Goal: Task Accomplishment & Management: Use online tool/utility

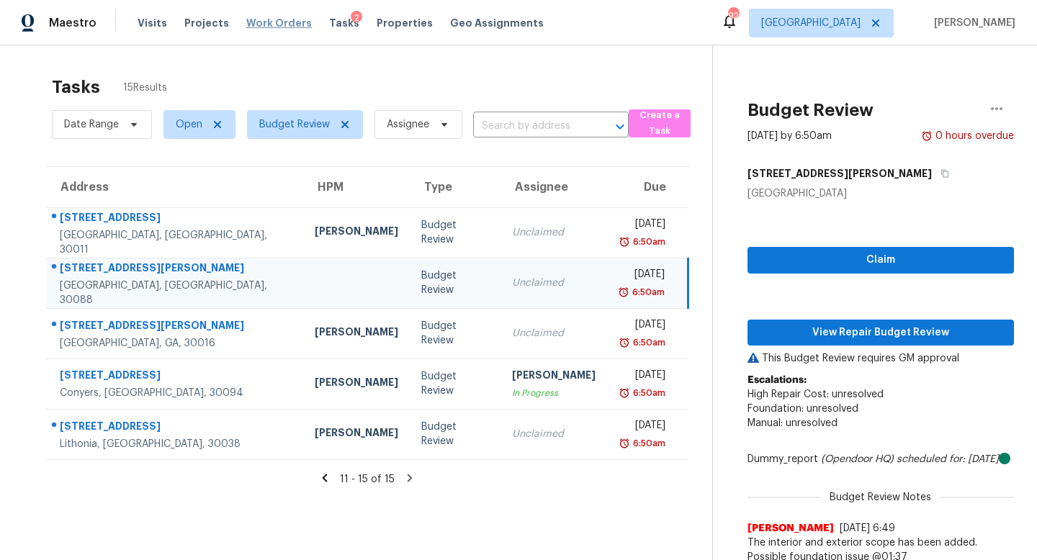
click at [260, 25] on span "Work Orders" at bounding box center [279, 23] width 66 height 14
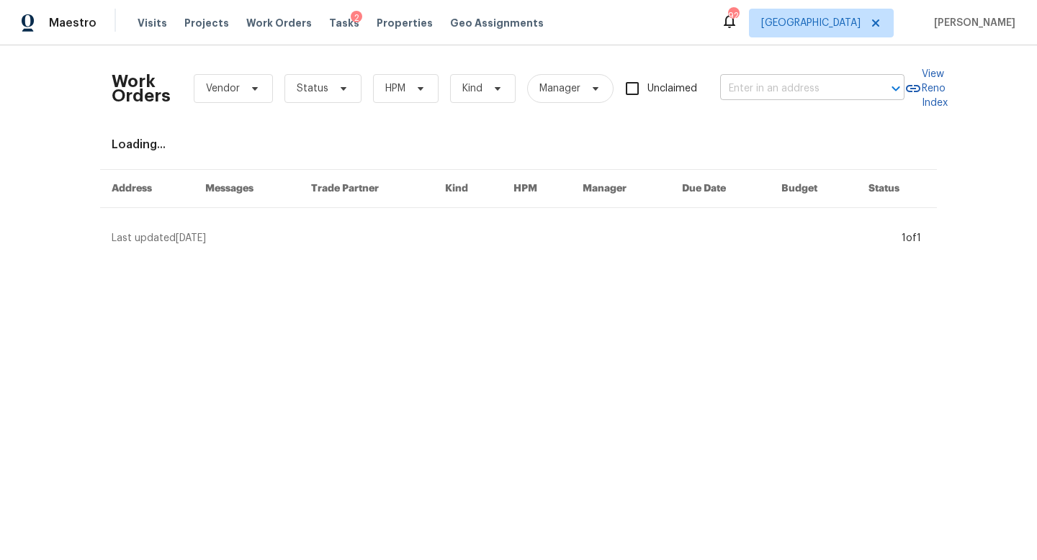
click at [779, 89] on input "text" at bounding box center [792, 89] width 144 height 22
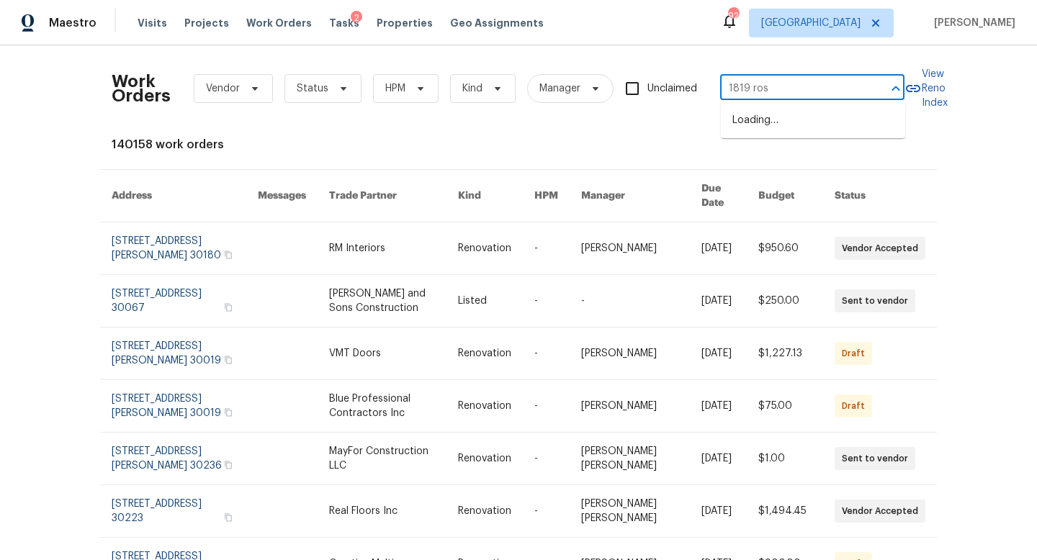
type input "1819 rose"
click at [826, 122] on li "[STREET_ADDRESS]" at bounding box center [813, 121] width 184 height 24
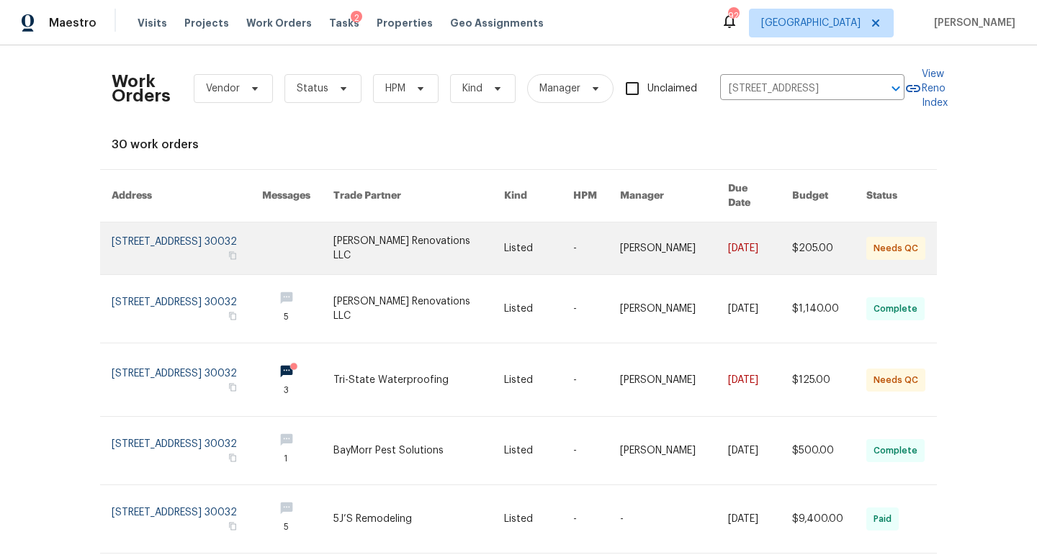
click at [242, 235] on link at bounding box center [187, 248] width 150 height 52
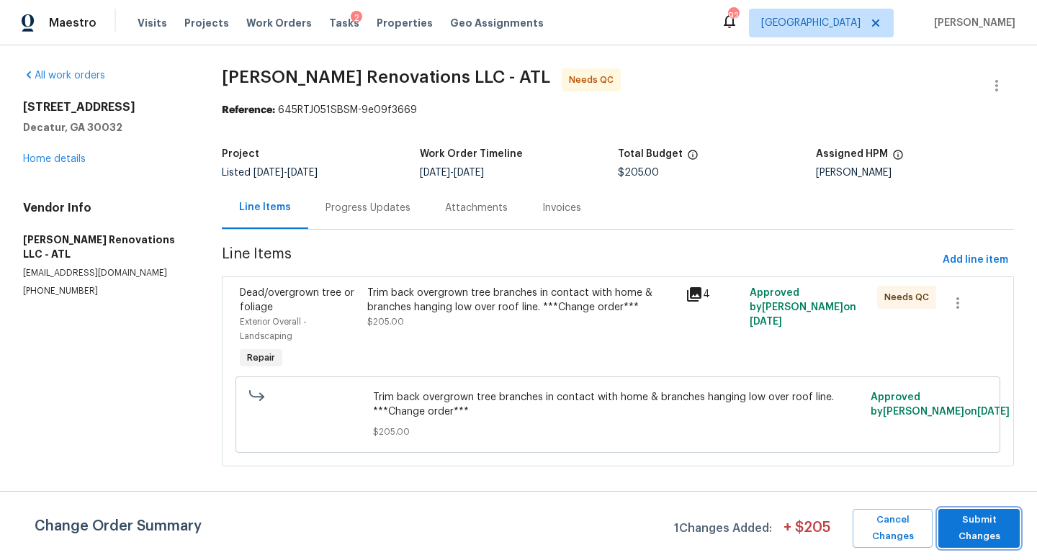
click at [952, 530] on span "Submit Changes" at bounding box center [978, 528] width 67 height 33
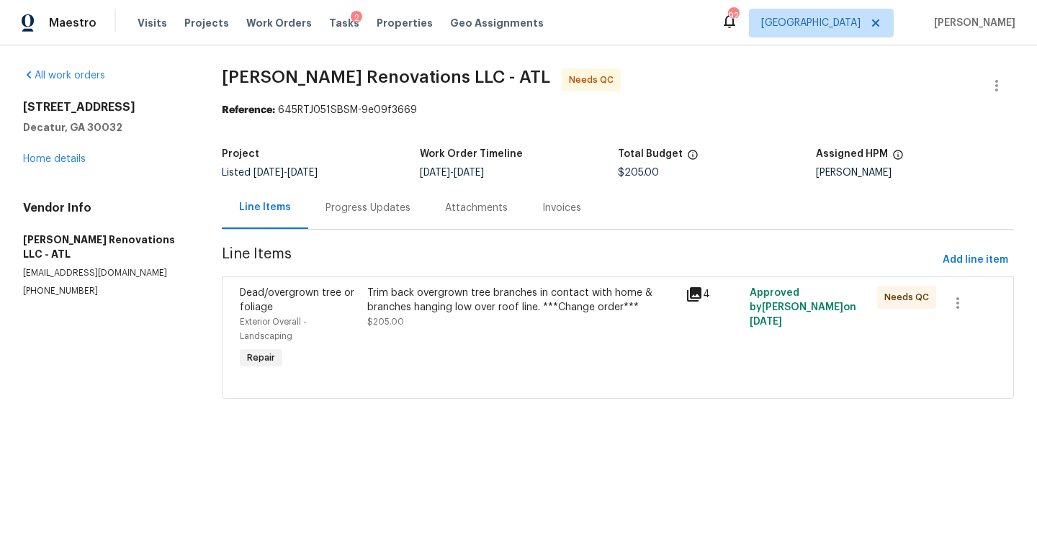
click at [562, 309] on div "Trim back overgrown tree branches in contact with home & branches hanging low o…" at bounding box center [522, 300] width 310 height 29
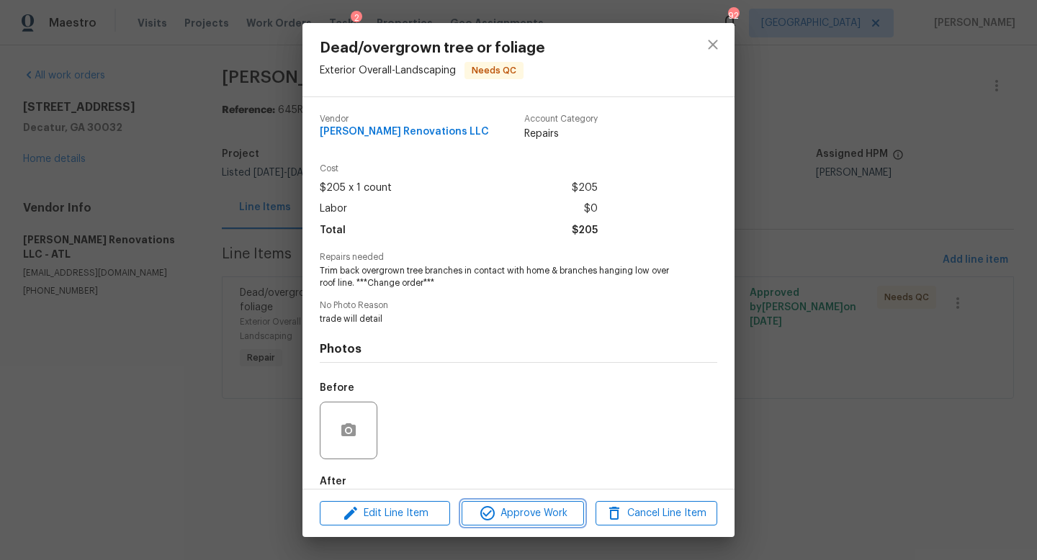
click at [532, 519] on span "Approve Work" at bounding box center [522, 514] width 113 height 18
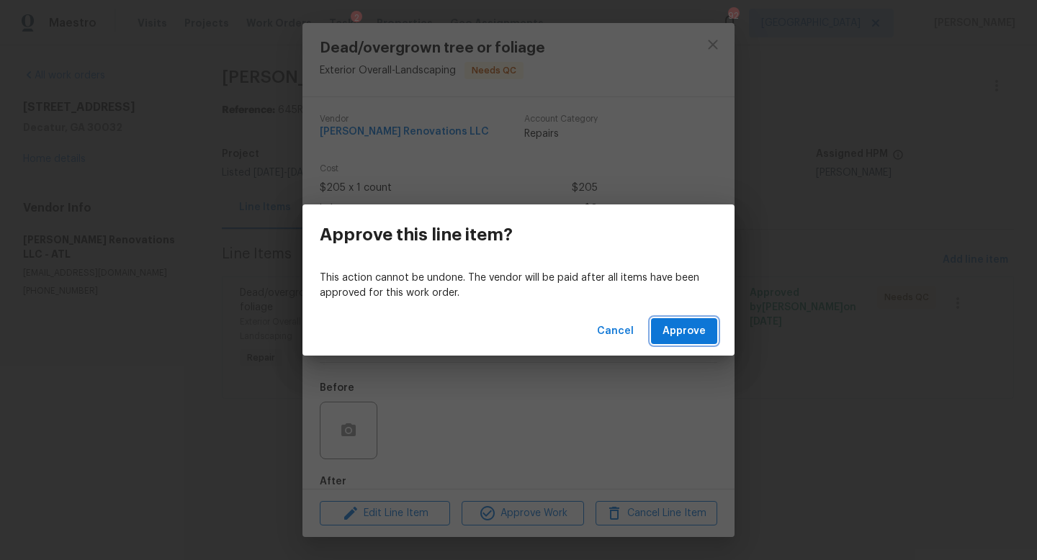
click at [684, 333] on span "Approve" at bounding box center [683, 332] width 43 height 18
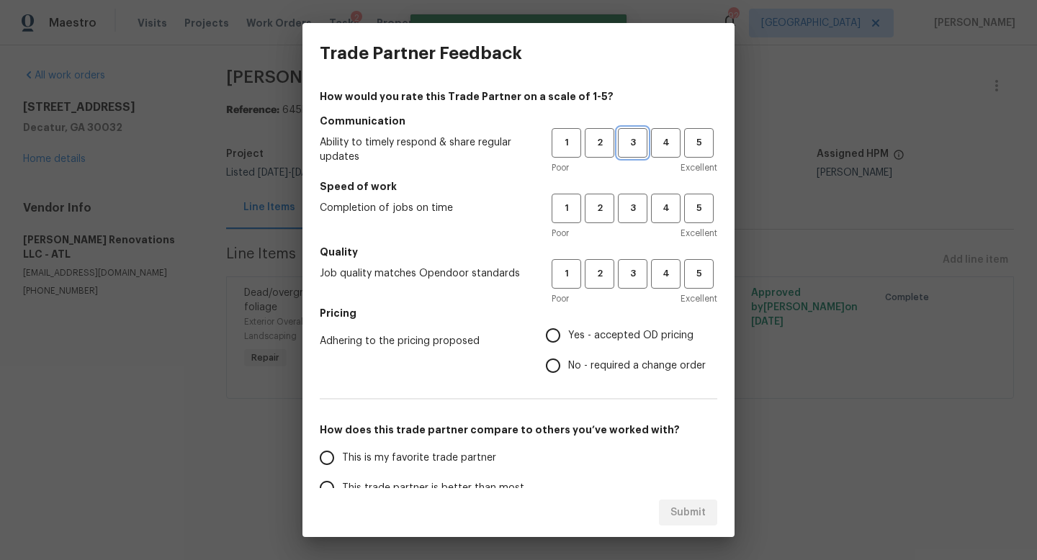
click at [633, 148] on span "3" at bounding box center [632, 143] width 27 height 17
click at [637, 222] on button "3" at bounding box center [633, 209] width 30 height 30
click at [631, 287] on button "3" at bounding box center [633, 274] width 30 height 30
click at [585, 343] on span "Yes - accepted OD pricing" at bounding box center [630, 335] width 125 height 15
click at [568, 343] on input "Yes - accepted OD pricing" at bounding box center [553, 335] width 30 height 30
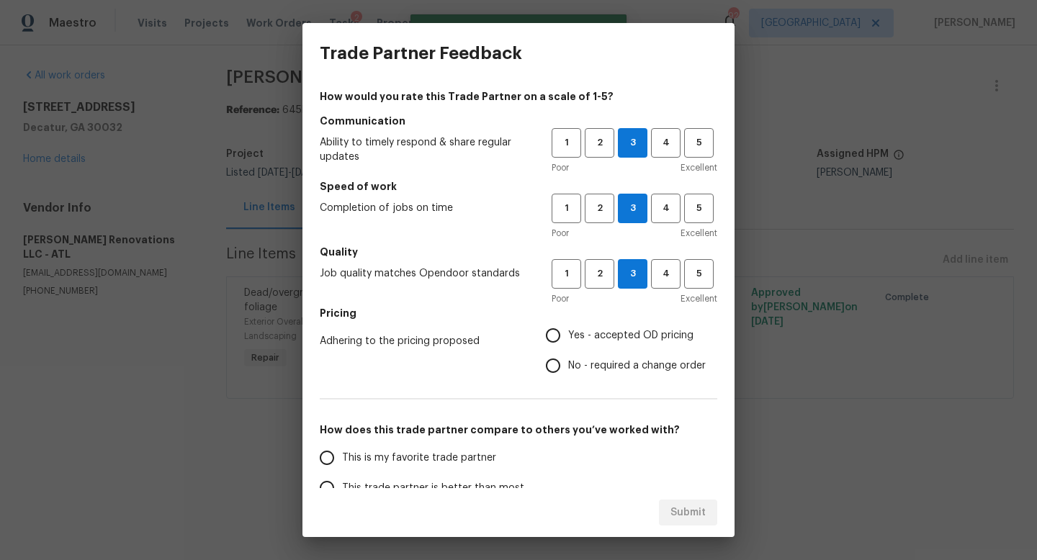
radio input "true"
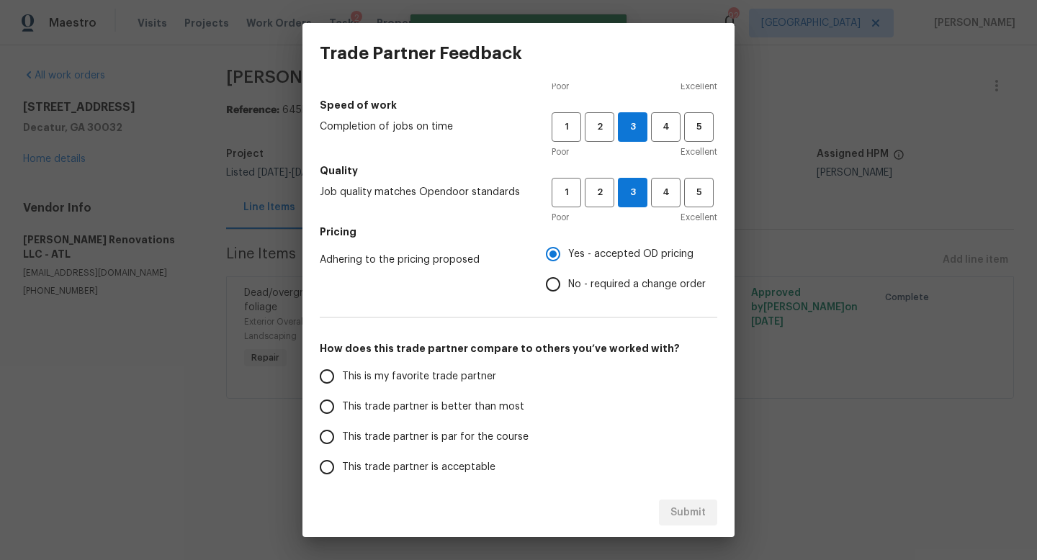
scroll to position [102, 0]
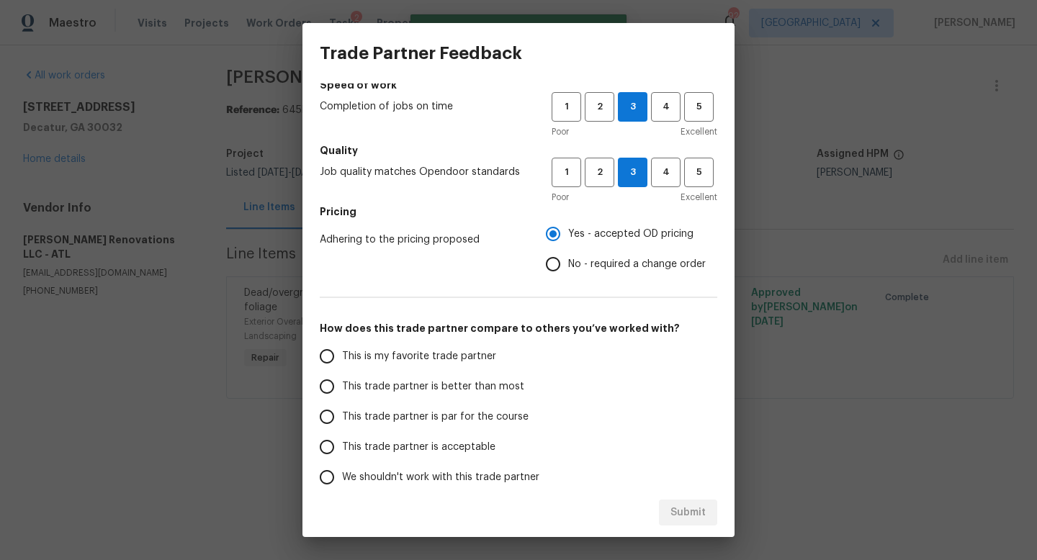
click at [404, 426] on label "This trade partner is par for the course" at bounding box center [425, 417] width 227 height 30
click at [342, 426] on input "This trade partner is par for the course" at bounding box center [327, 417] width 30 height 30
click at [680, 510] on span "Submit" at bounding box center [687, 513] width 35 height 18
radio input "true"
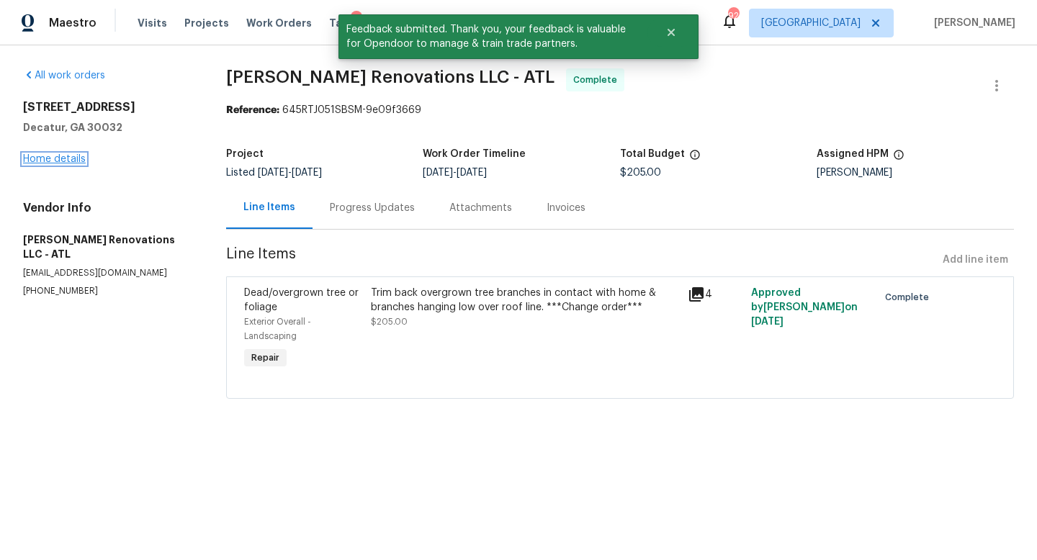
click at [64, 158] on link "Home details" at bounding box center [54, 159] width 63 height 10
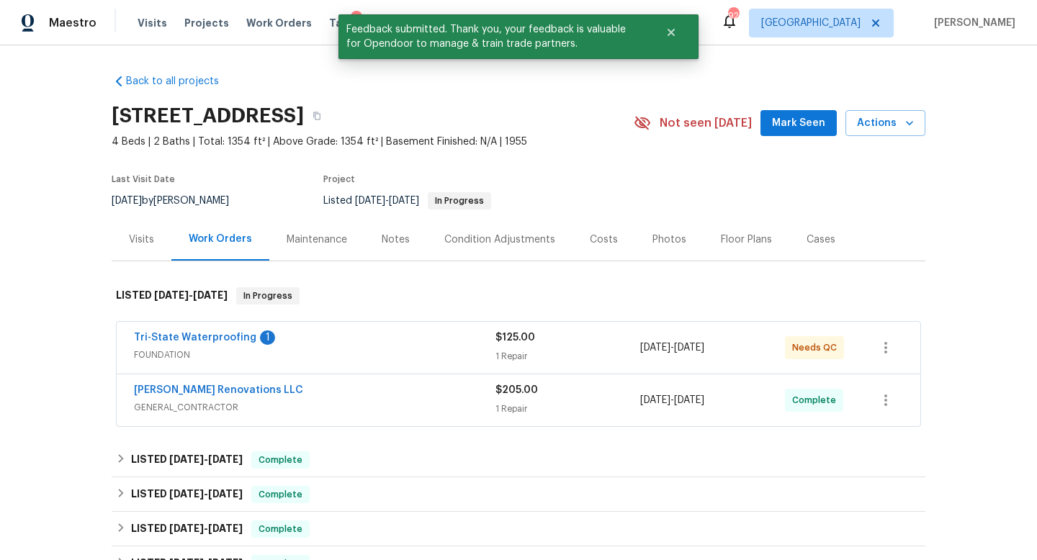
click at [378, 345] on div "Tri-State Waterproofing 1" at bounding box center [314, 338] width 361 height 17
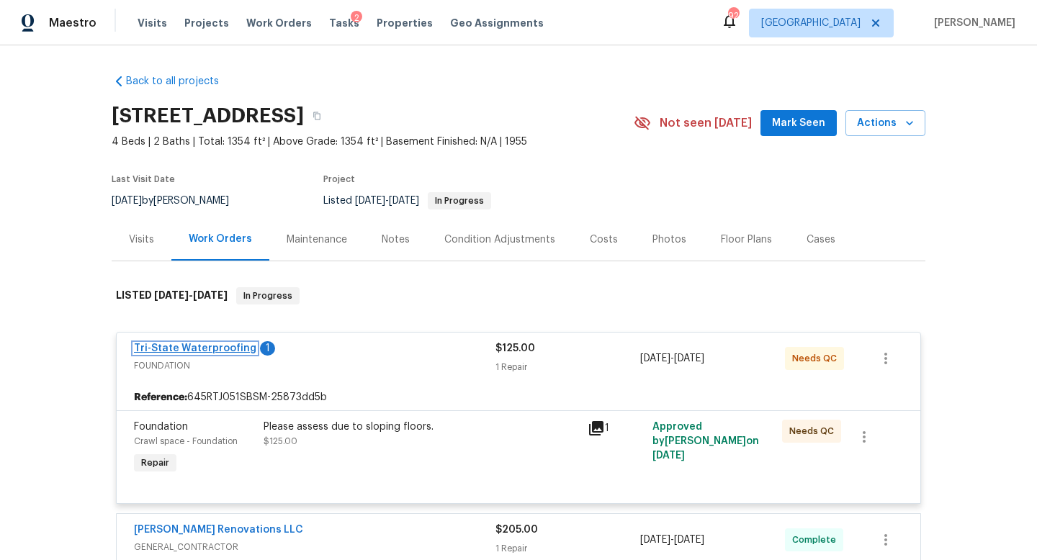
click at [209, 351] on link "Tri-State Waterproofing" at bounding box center [195, 348] width 122 height 10
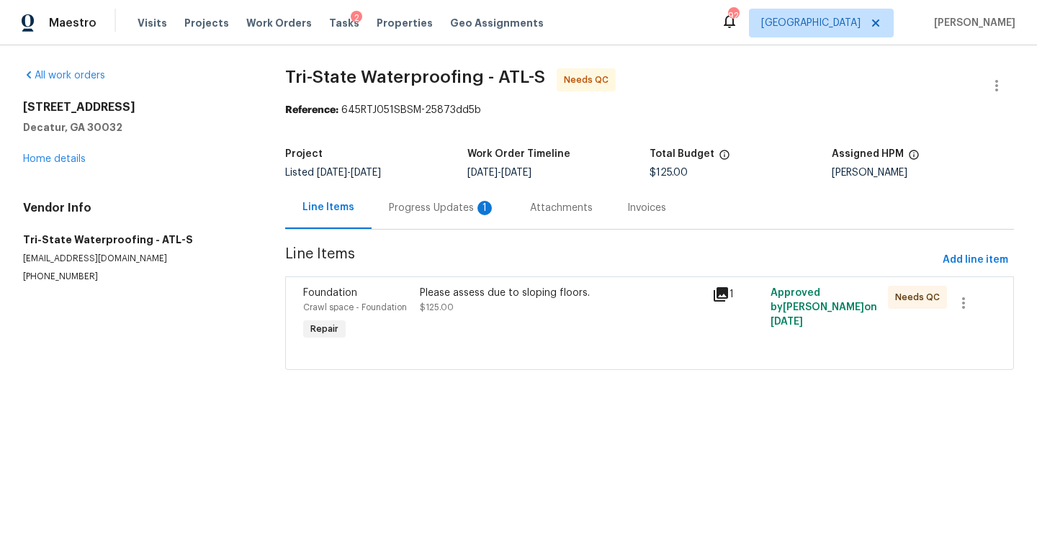
click at [549, 330] on div "Please assess due to sloping floors. $125.00" at bounding box center [561, 314] width 292 height 66
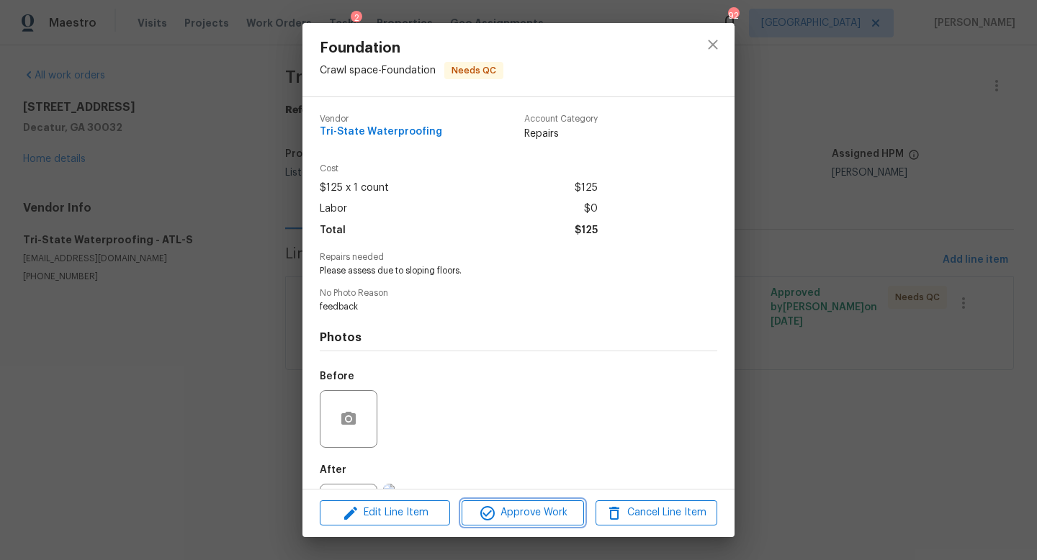
click at [548, 518] on span "Approve Work" at bounding box center [522, 513] width 113 height 18
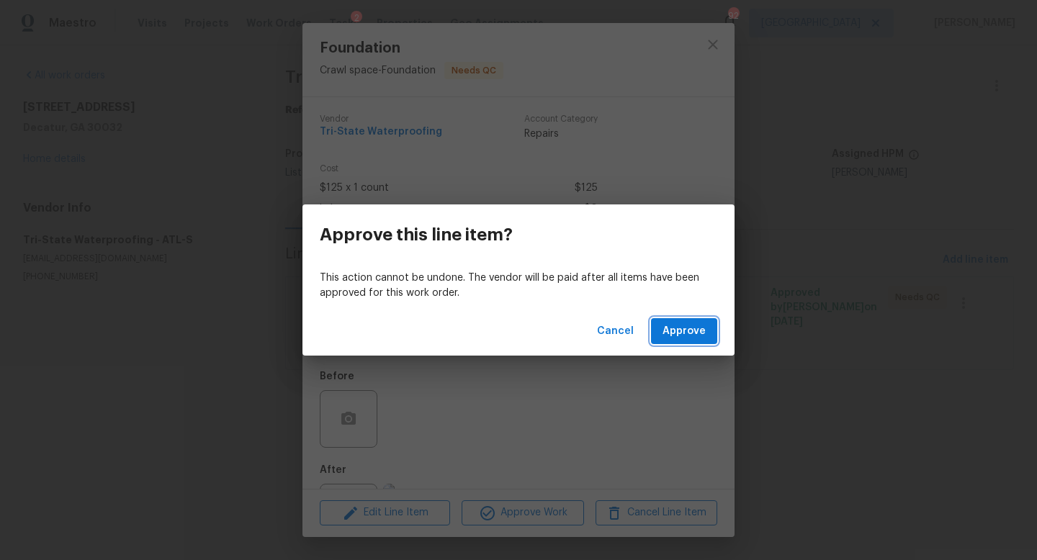
click at [663, 332] on button "Approve" at bounding box center [684, 331] width 66 height 27
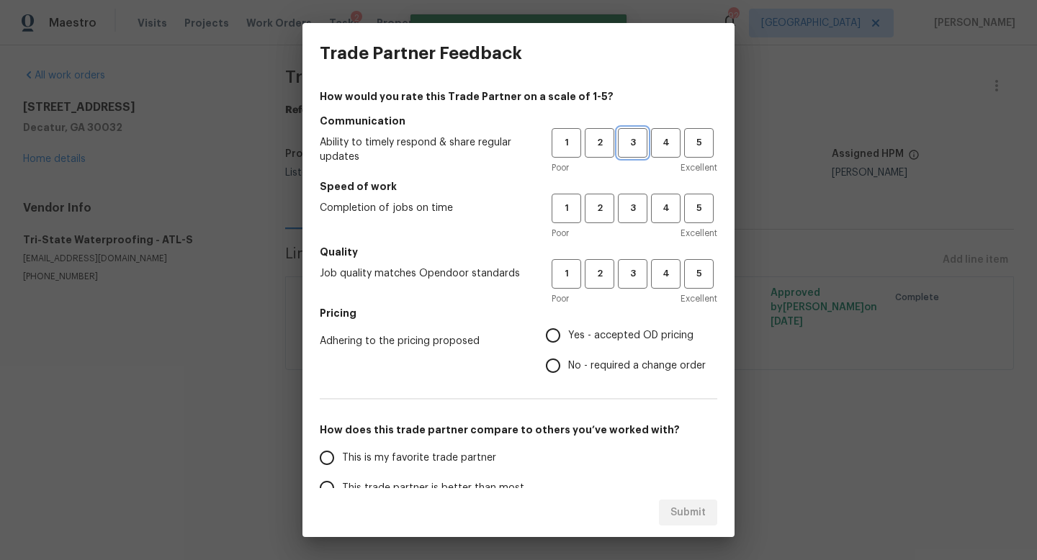
click at [633, 147] on span "3" at bounding box center [632, 143] width 27 height 17
click at [635, 208] on span "3" at bounding box center [632, 208] width 27 height 17
click at [633, 283] on button "3" at bounding box center [633, 274] width 30 height 30
click at [581, 348] on label "Yes - accepted OD pricing" at bounding box center [622, 335] width 168 height 30
click at [568, 348] on input "Yes - accepted OD pricing" at bounding box center [553, 335] width 30 height 30
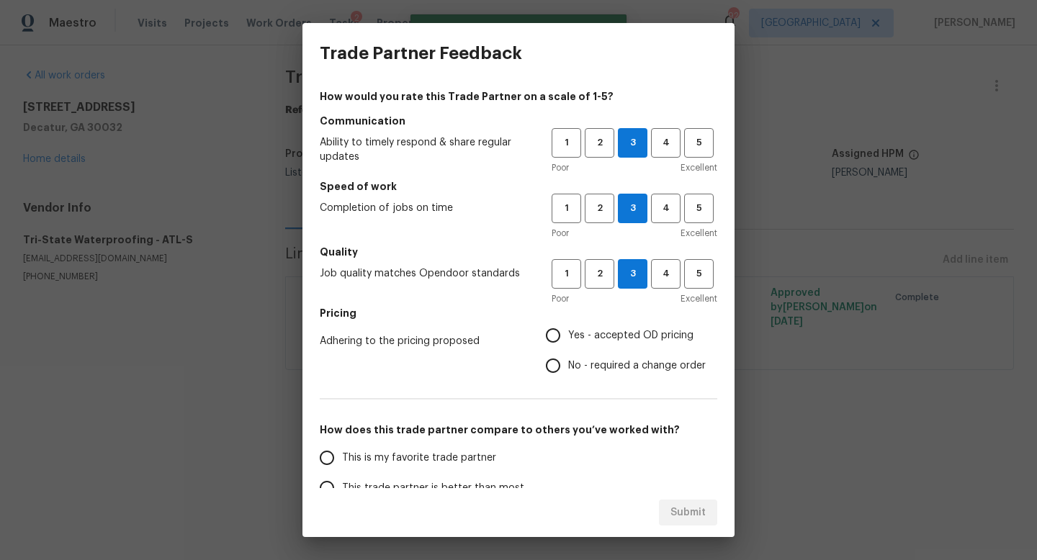
radio input "true"
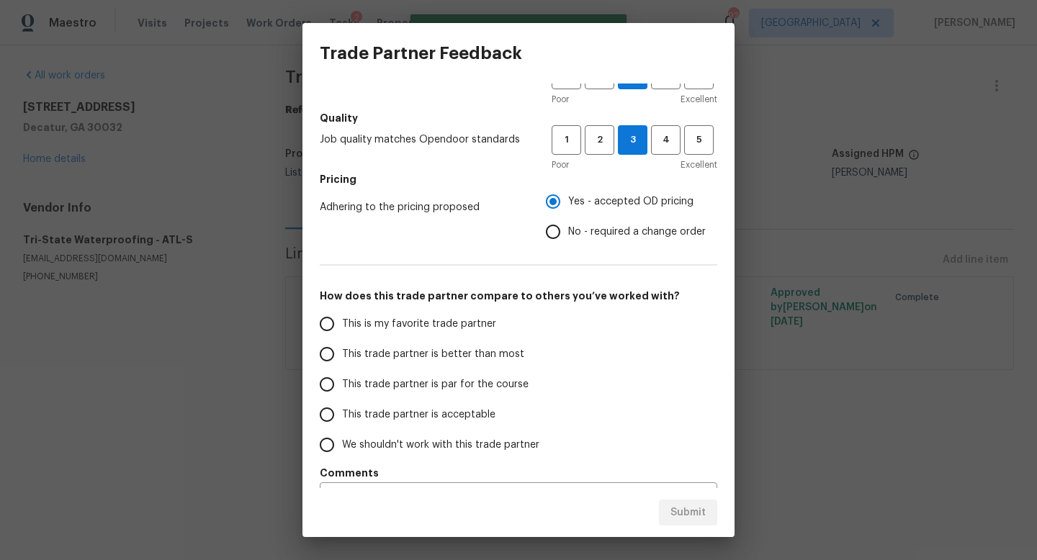
scroll to position [143, 0]
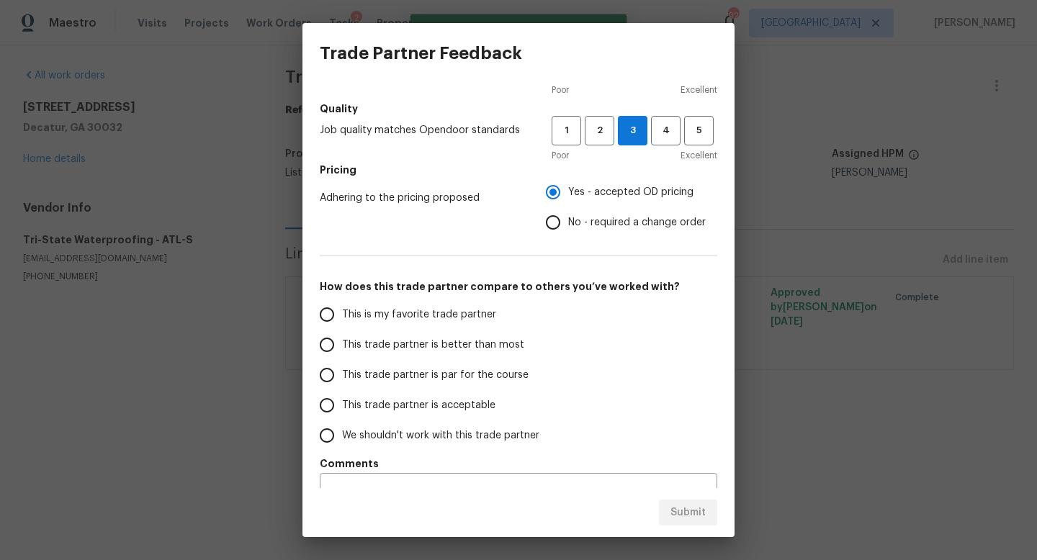
click at [408, 376] on span "This trade partner is par for the course" at bounding box center [435, 375] width 186 height 15
click at [342, 376] on input "This trade partner is par for the course" at bounding box center [327, 375] width 30 height 30
click at [705, 507] on button "Submit" at bounding box center [688, 513] width 58 height 27
radio input "true"
